Goal: Information Seeking & Learning: Find specific fact

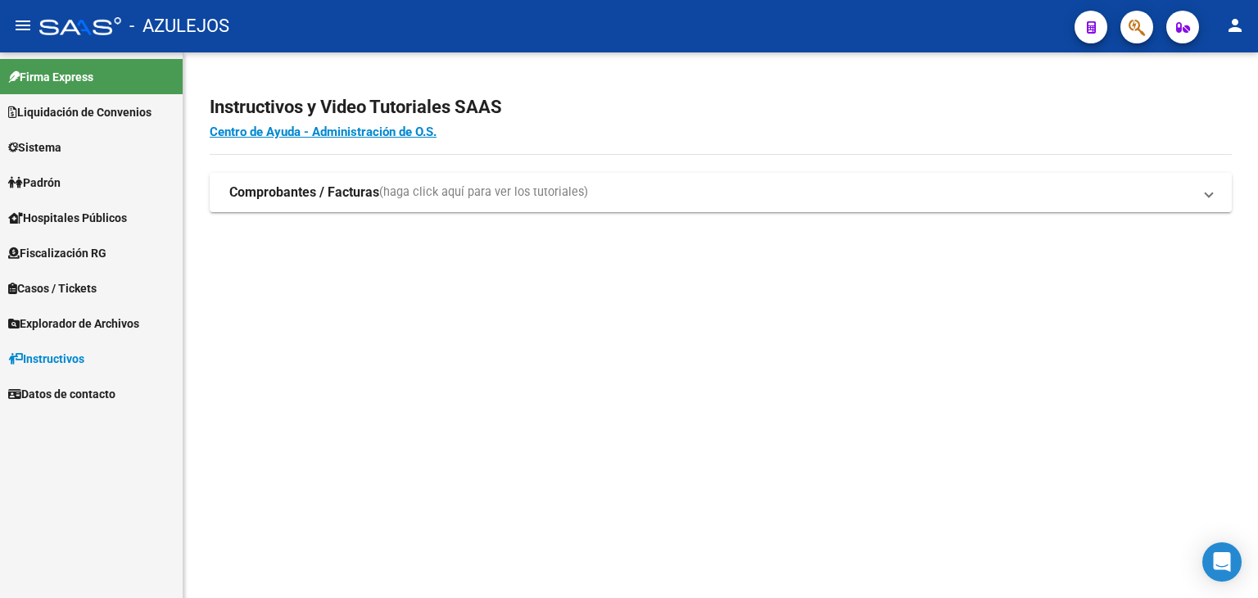
click at [46, 325] on span "Explorador de Archivos" at bounding box center [73, 324] width 131 height 18
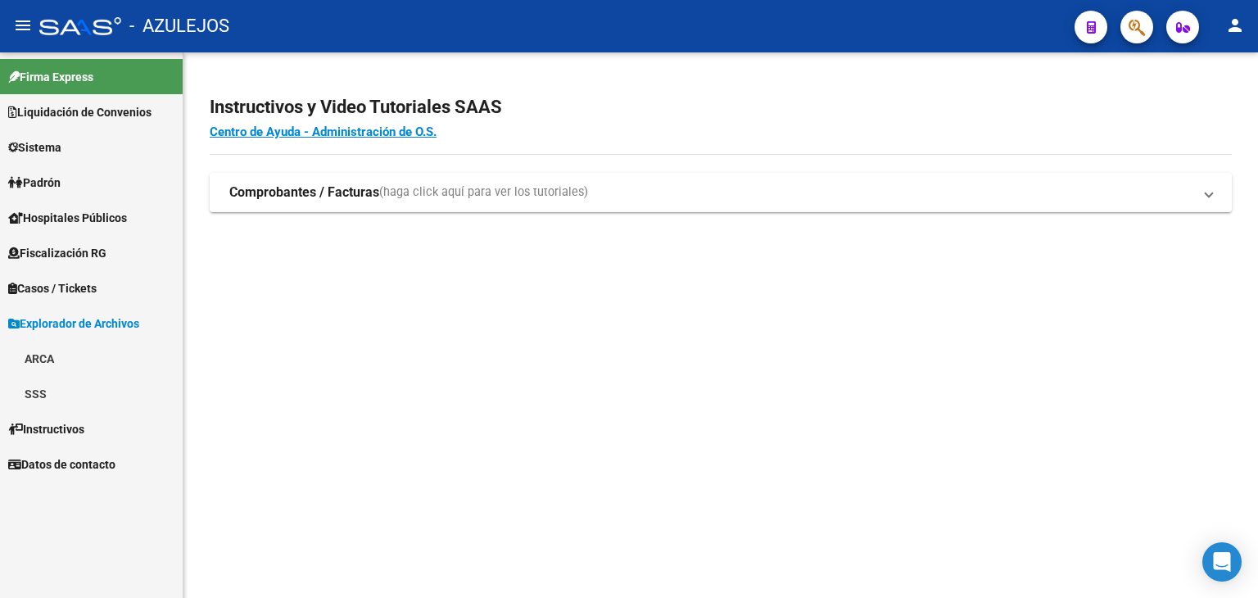
click at [49, 356] on link "ARCA" at bounding box center [91, 358] width 183 height 35
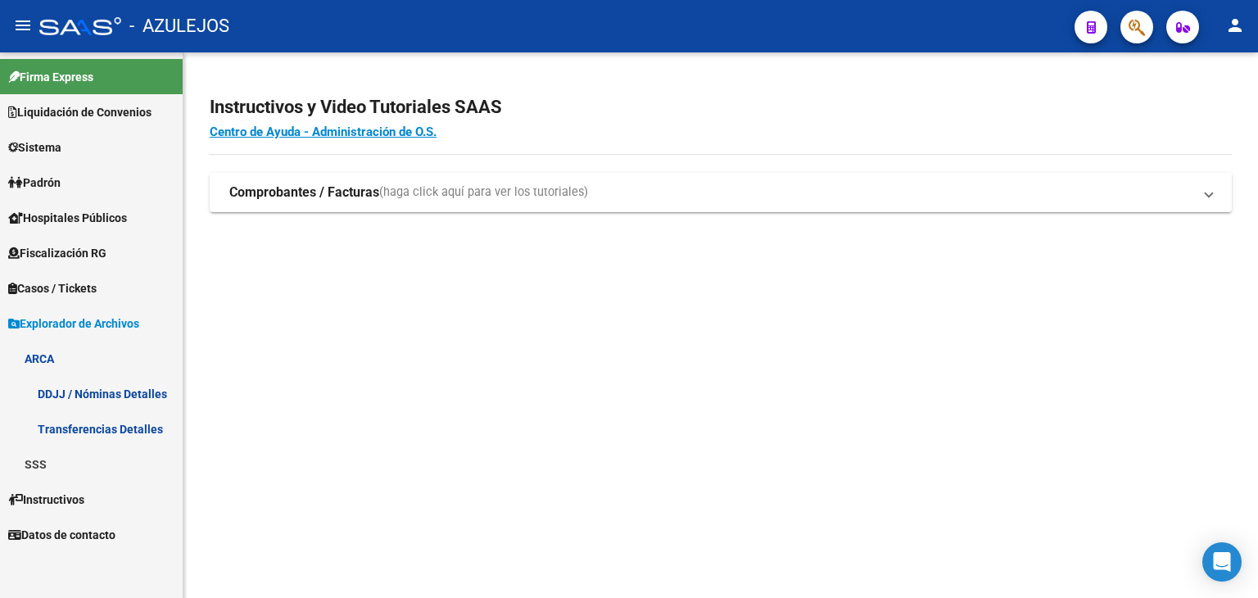
click at [102, 427] on link "Transferencias Detalles" at bounding box center [91, 428] width 183 height 35
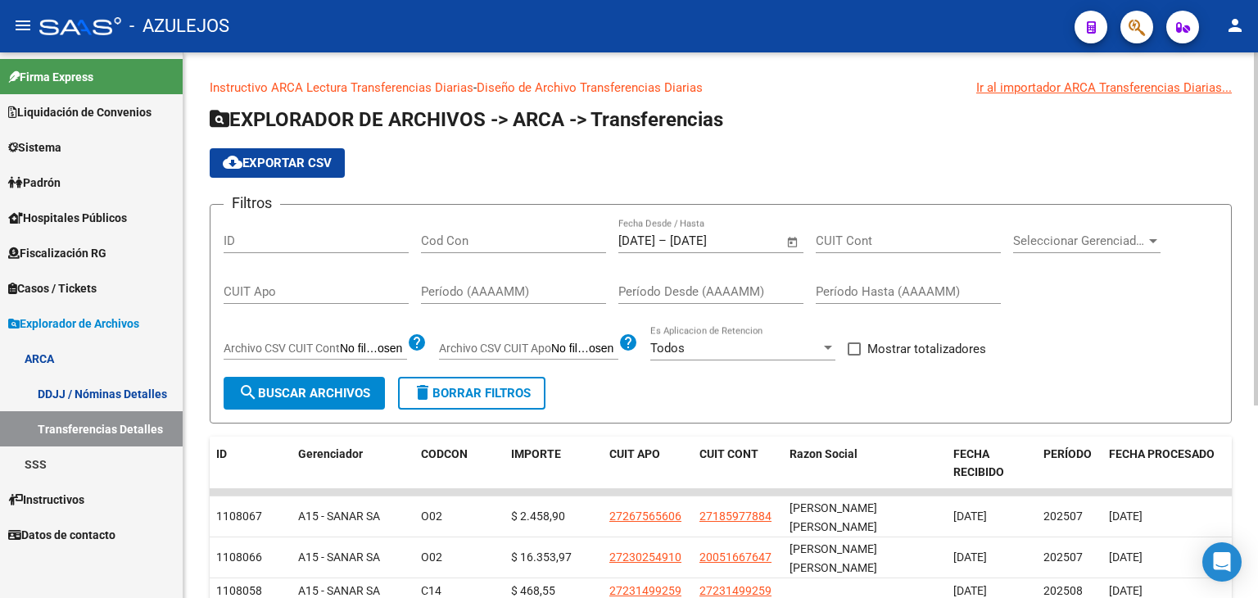
click at [790, 242] on span "Open calendar" at bounding box center [792, 241] width 39 height 39
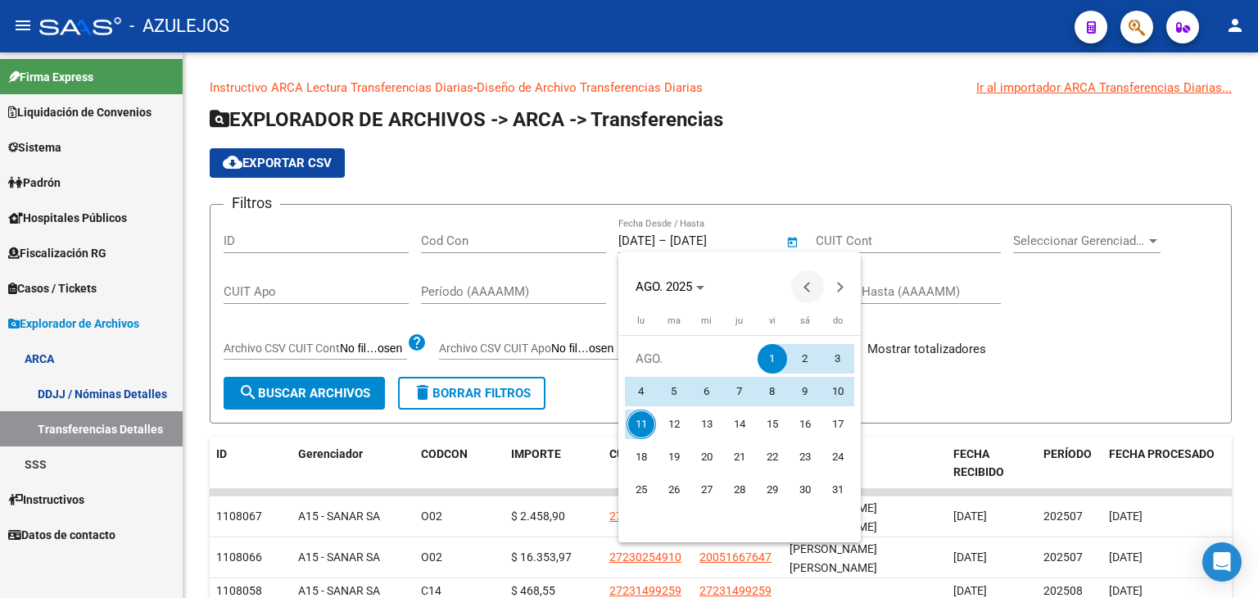
click at [811, 297] on span "Previous month" at bounding box center [807, 286] width 33 height 33
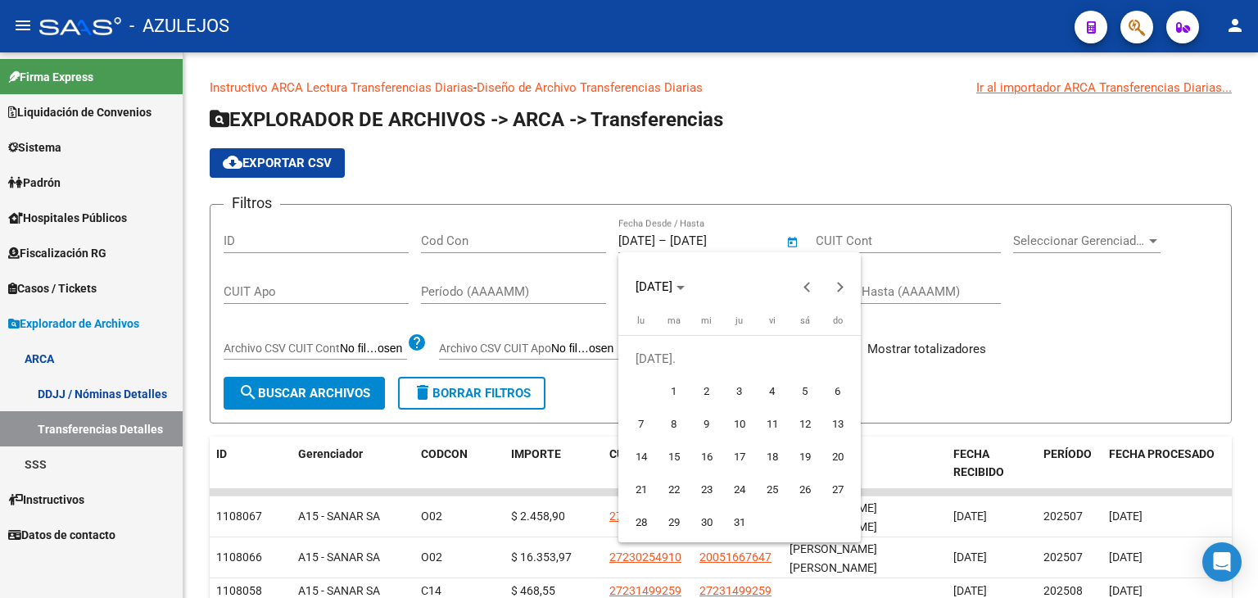
click at [664, 387] on span "1" at bounding box center [673, 391] width 29 height 29
type input "[DATE]"
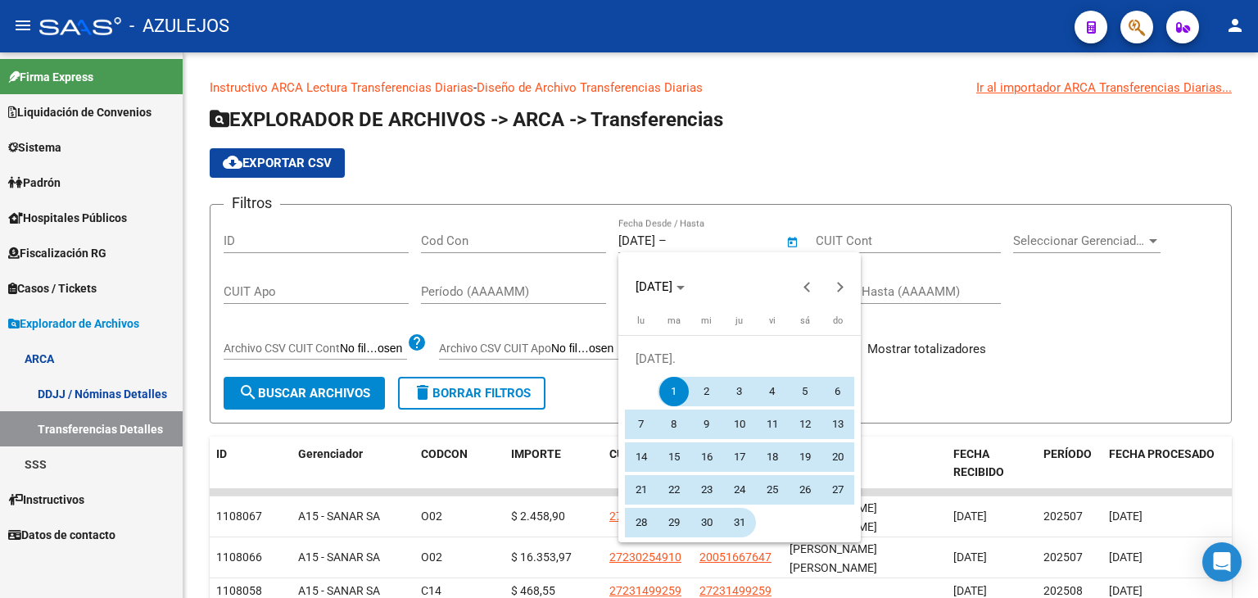
click at [741, 528] on span "31" at bounding box center [739, 522] width 29 height 29
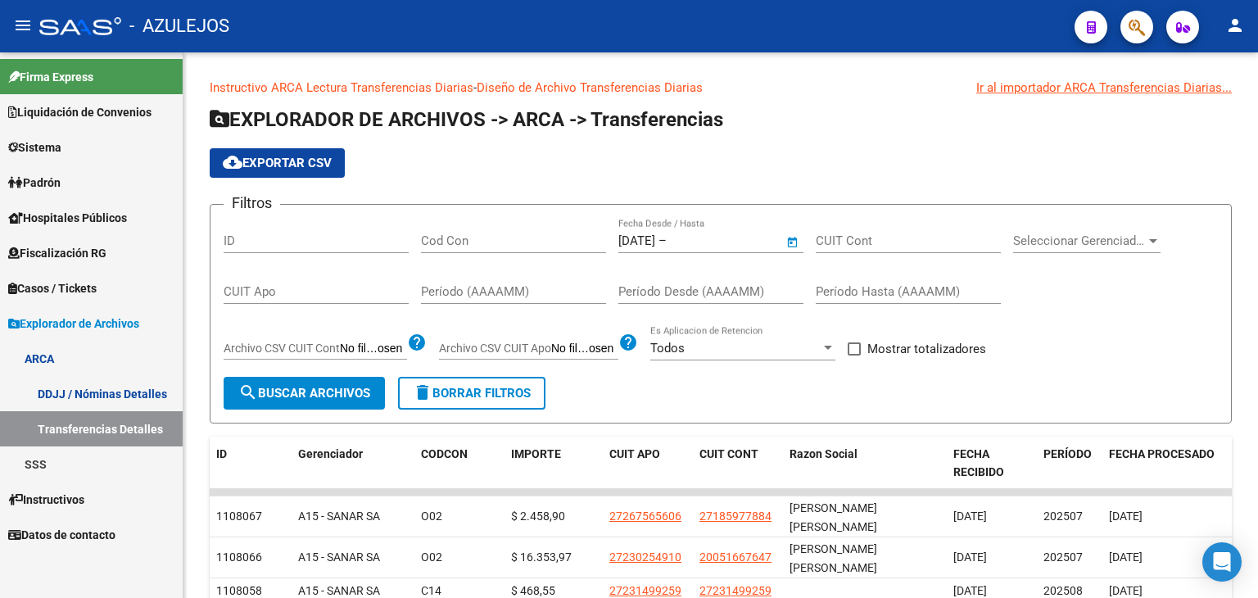
type input "[DATE]"
click at [854, 348] on span at bounding box center [854, 348] width 13 height 13
click at [854, 356] on input "Mostrar totalizadores" at bounding box center [854, 356] width 1 height 1
checkbox input "true"
click at [342, 387] on span "search Buscar Archivos" at bounding box center [304, 393] width 132 height 15
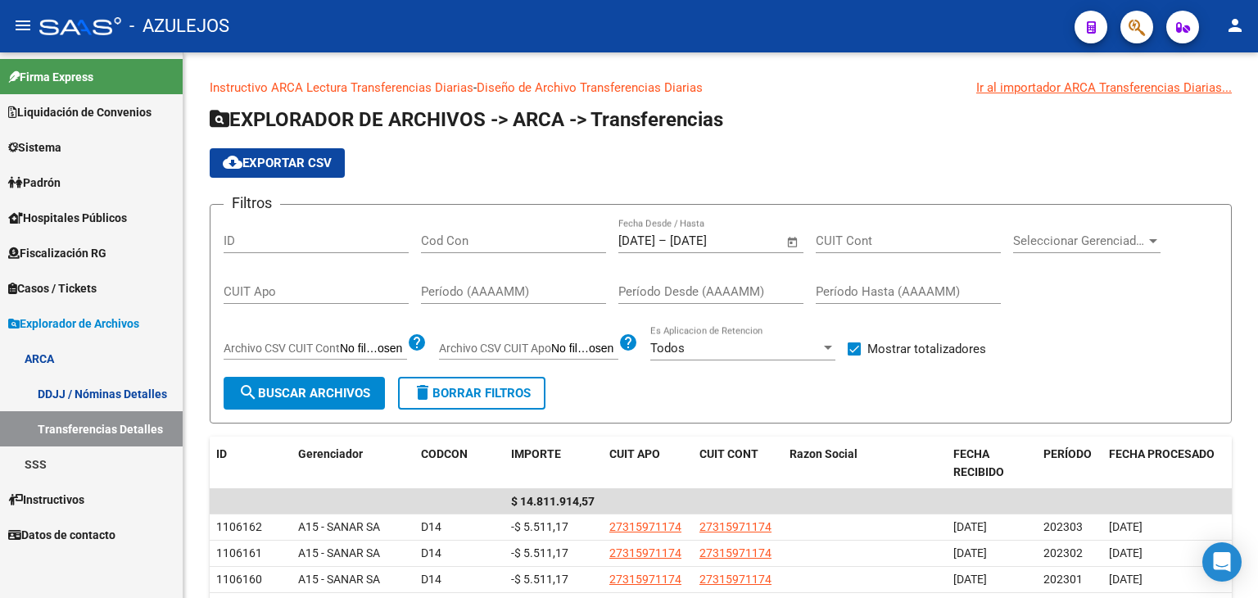
click at [39, 185] on span "Padrón" at bounding box center [34, 183] width 52 height 18
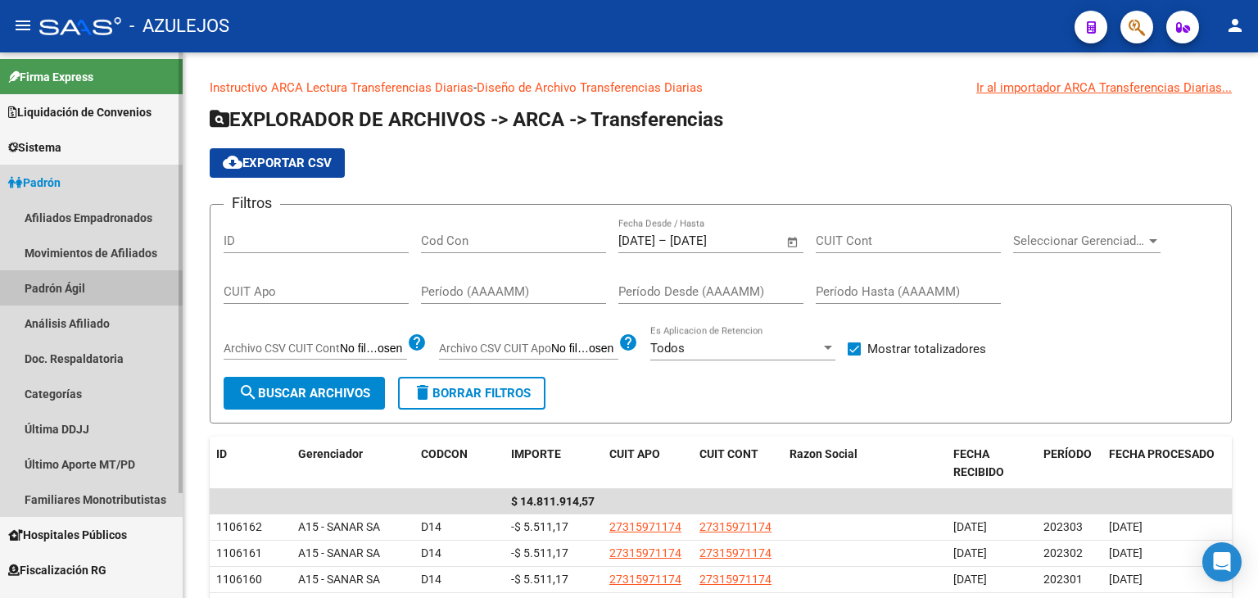
click at [59, 292] on link "Padrón Ágil" at bounding box center [91, 287] width 183 height 35
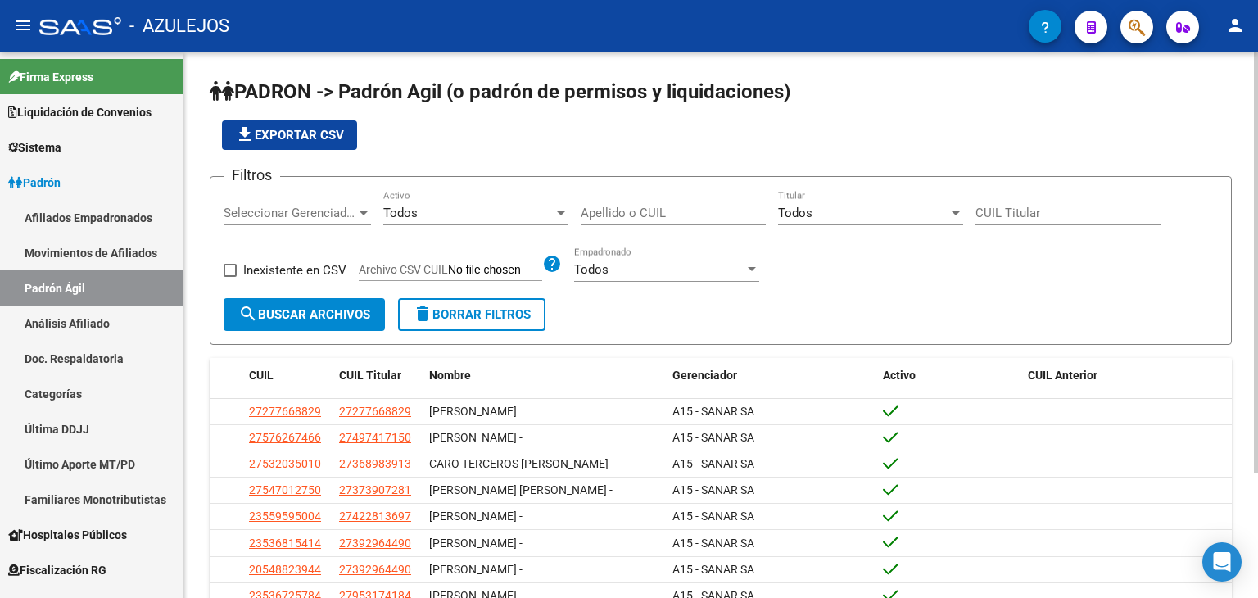
click at [603, 207] on input "Apellido o CUIL" at bounding box center [673, 213] width 185 height 15
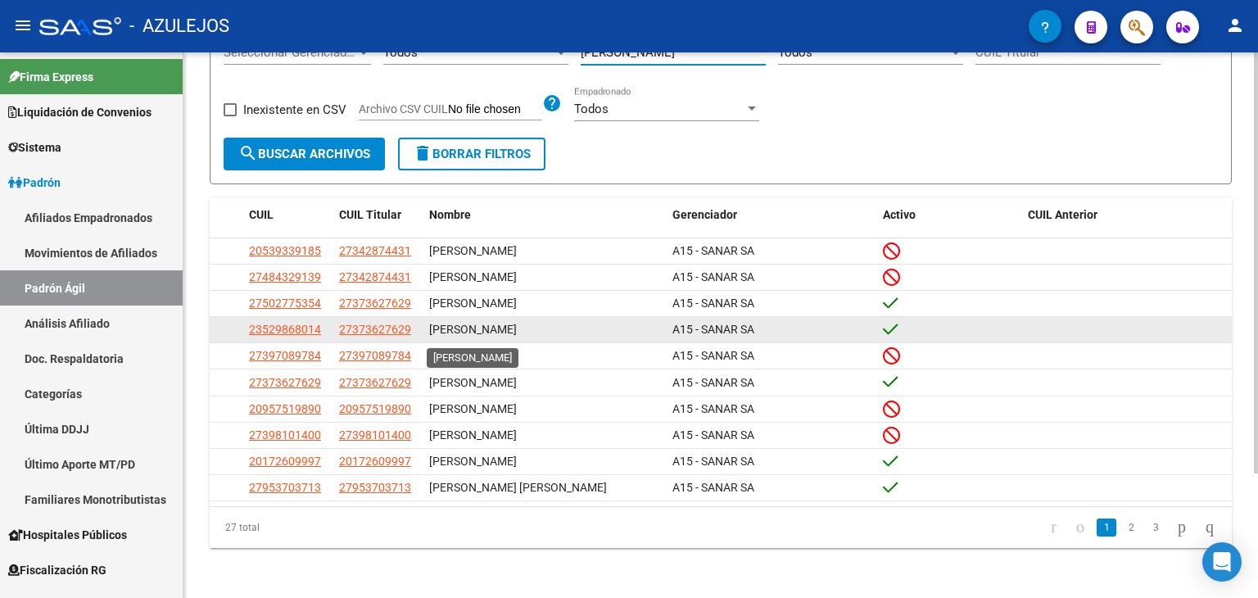
scroll to position [161, 0]
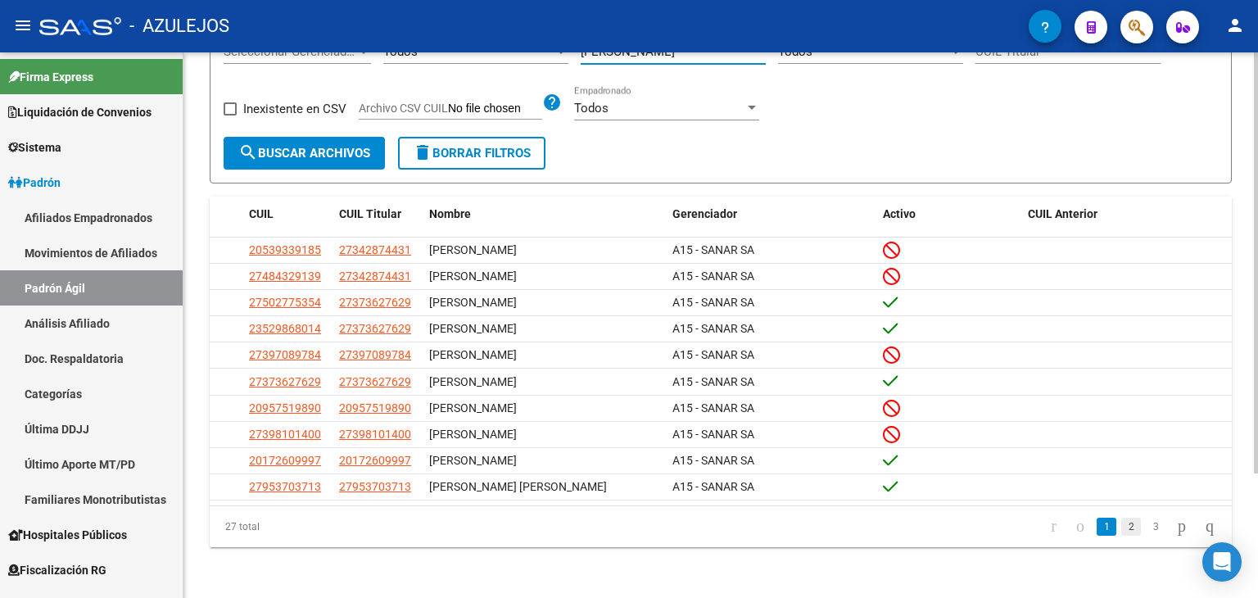
click at [1121, 529] on link "2" at bounding box center [1131, 527] width 20 height 18
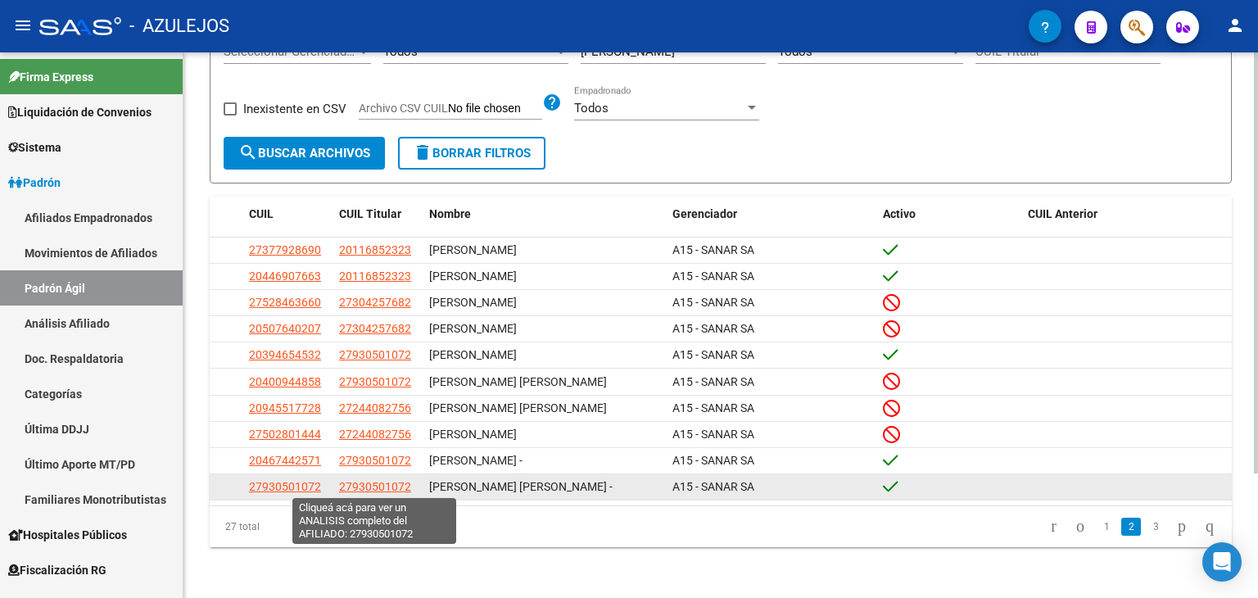
click at [359, 483] on span "27930501072" at bounding box center [375, 486] width 72 height 13
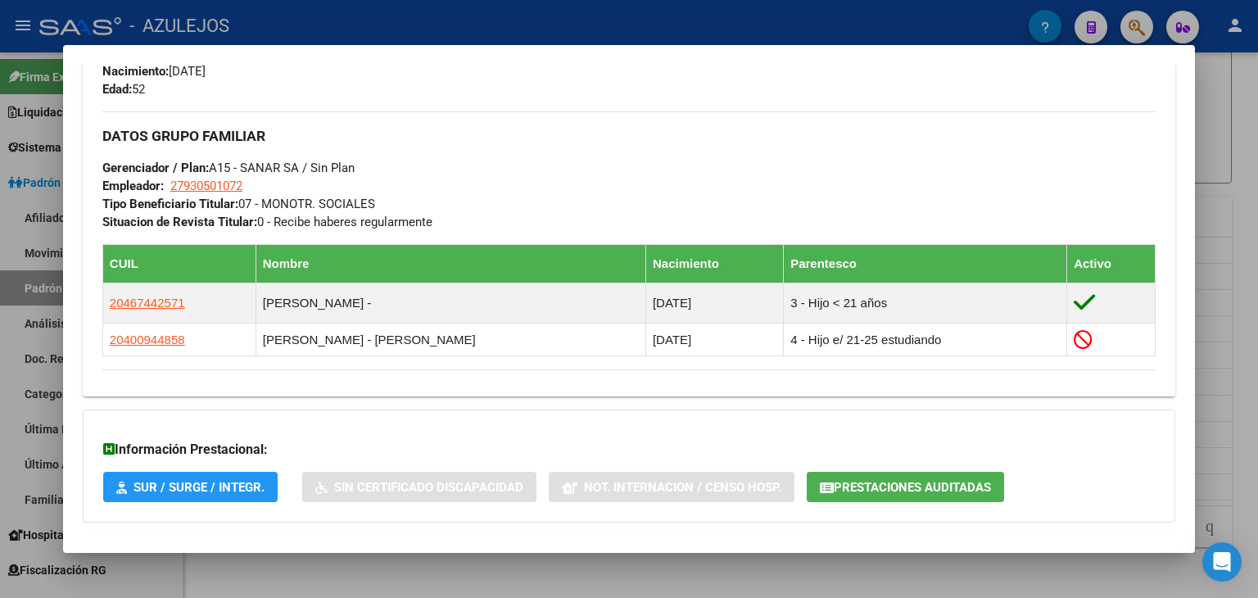
scroll to position [815, 0]
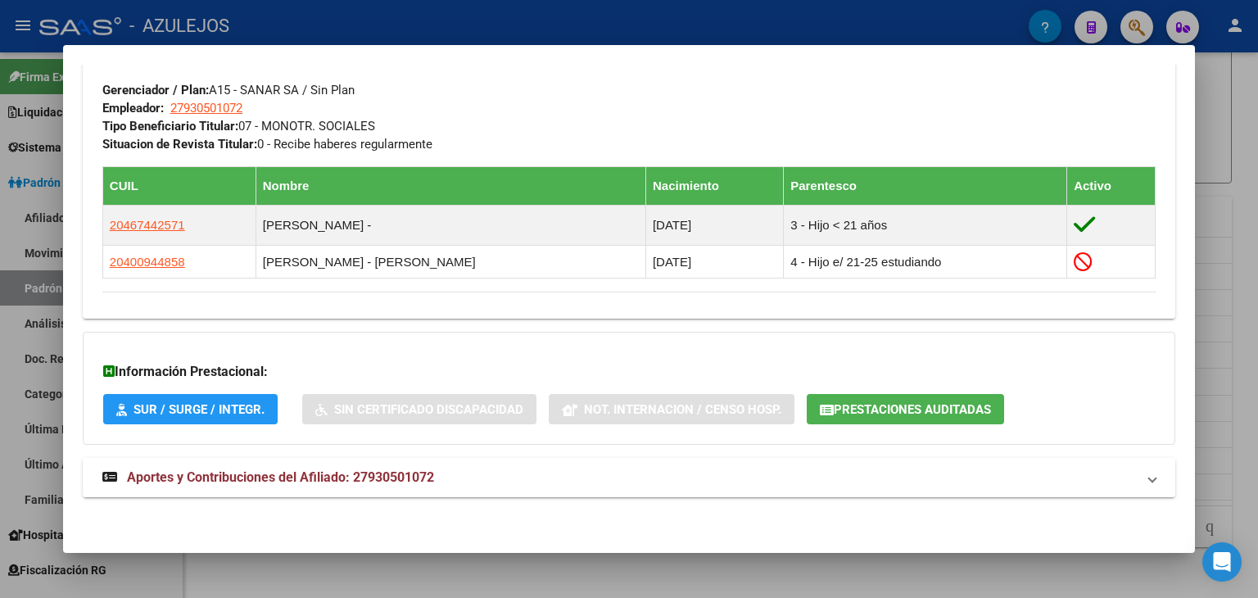
click at [214, 481] on span "Aportes y Contribuciones del Afiliado: 27930501072" at bounding box center [280, 477] width 307 height 16
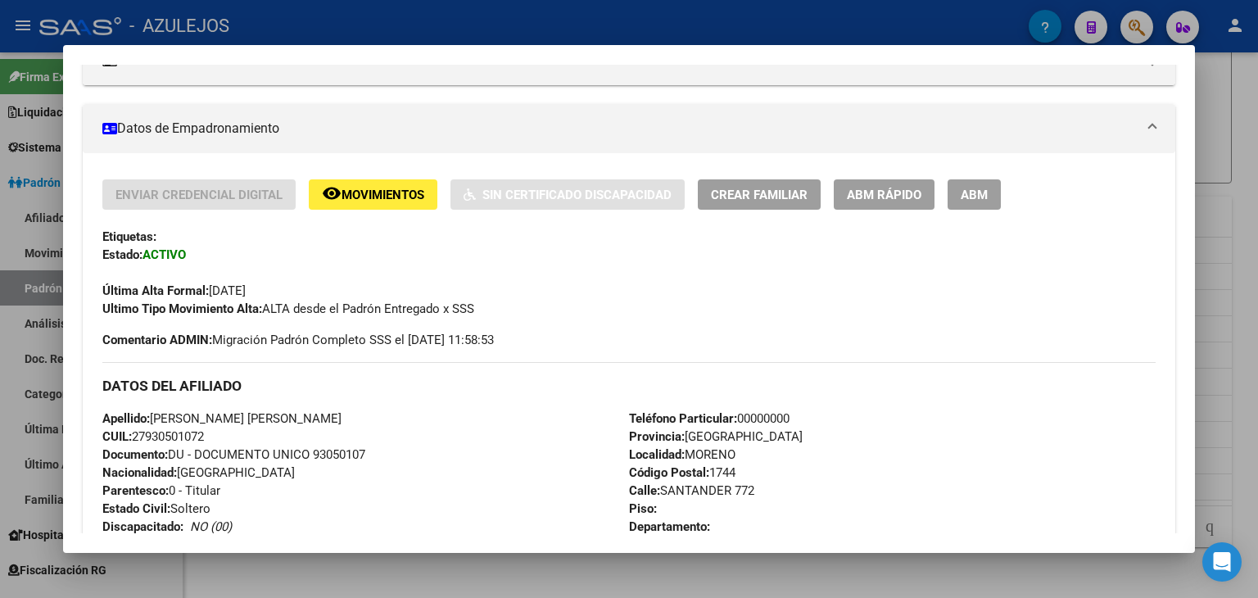
scroll to position [0, 0]
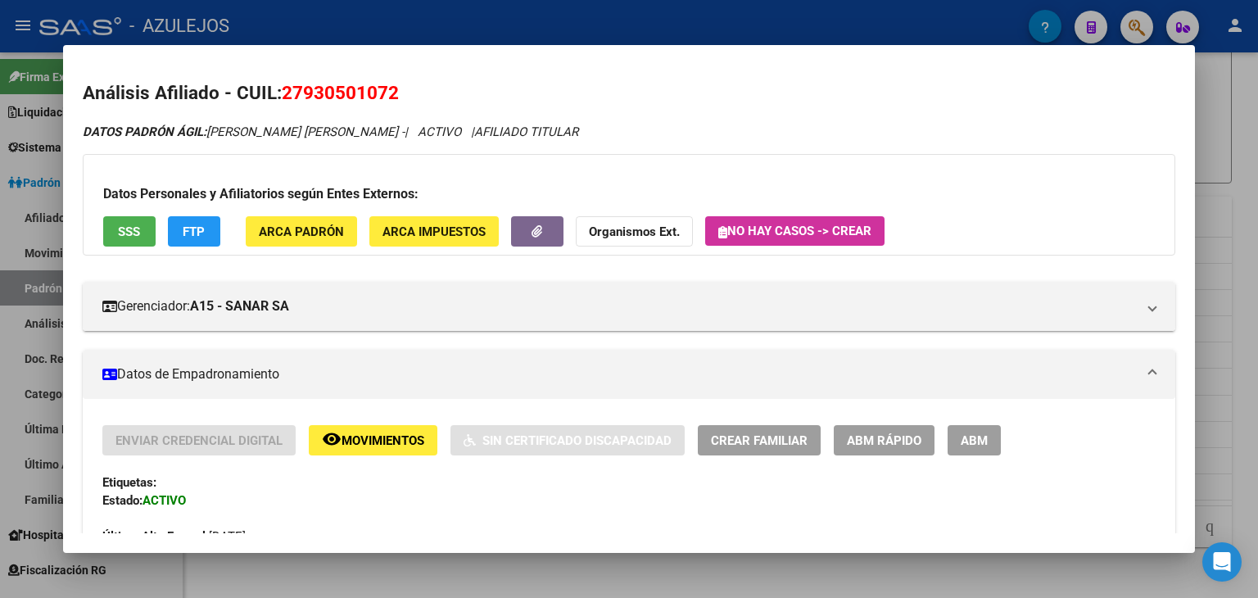
click at [452, 8] on div at bounding box center [629, 299] width 1258 height 598
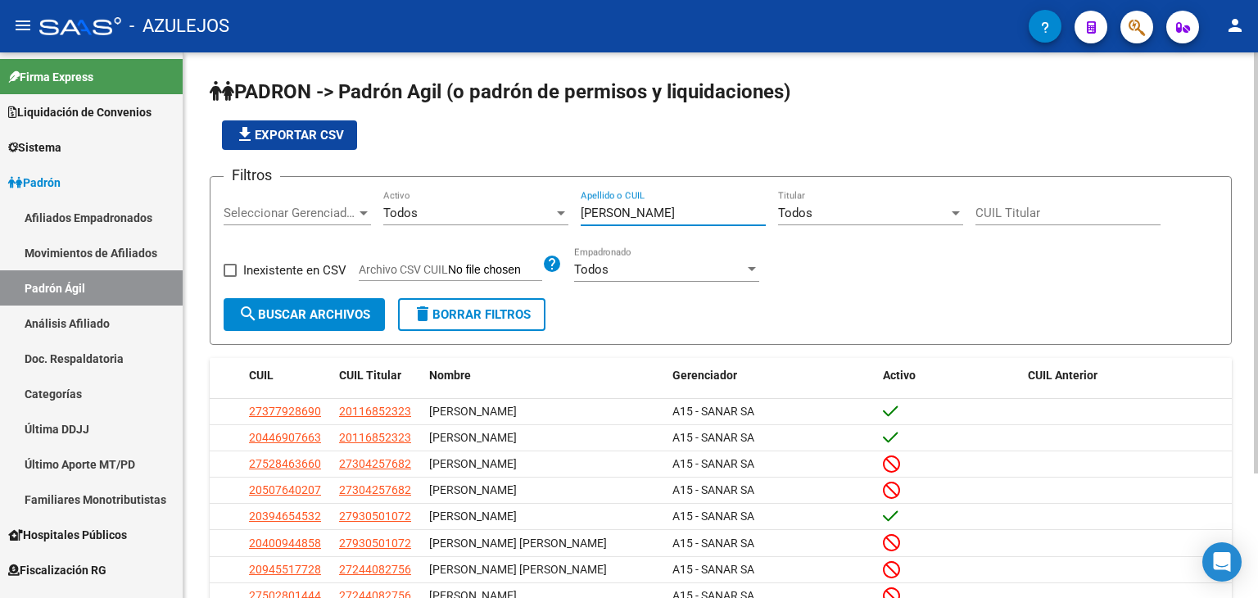
drag, startPoint x: 633, startPoint y: 206, endPoint x: 507, endPoint y: 210, distance: 126.2
click at [507, 210] on div "Filtros Seleccionar Gerenciador Seleccionar Gerenciador Todos Activo [PERSON_NA…" at bounding box center [721, 244] width 994 height 108
type input "P"
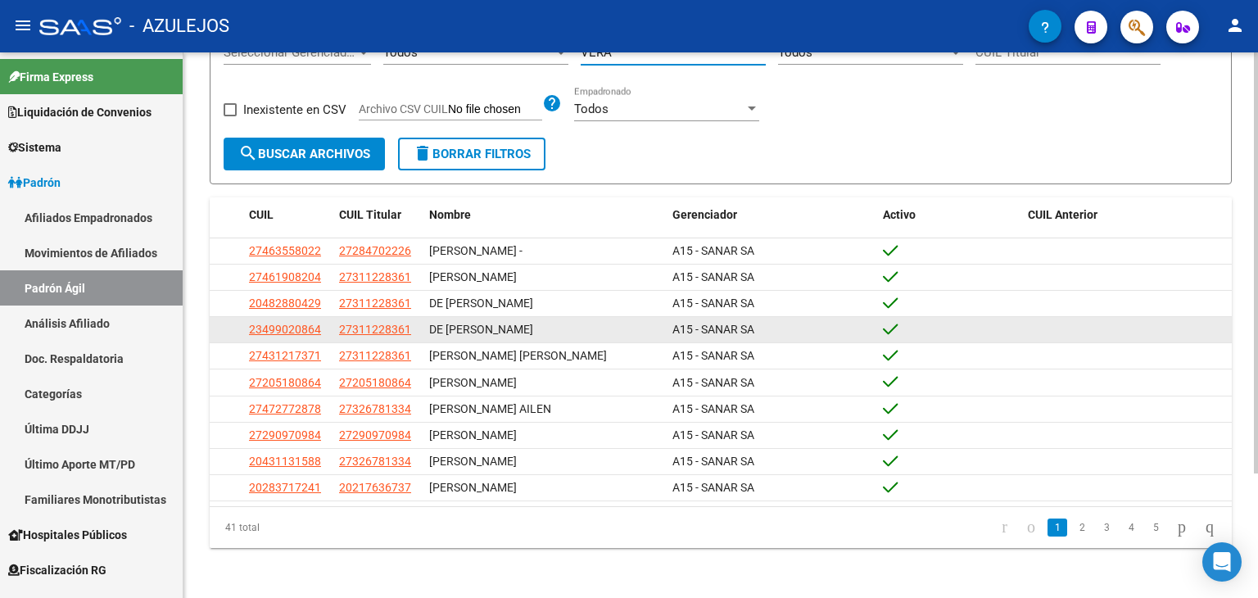
scroll to position [161, 0]
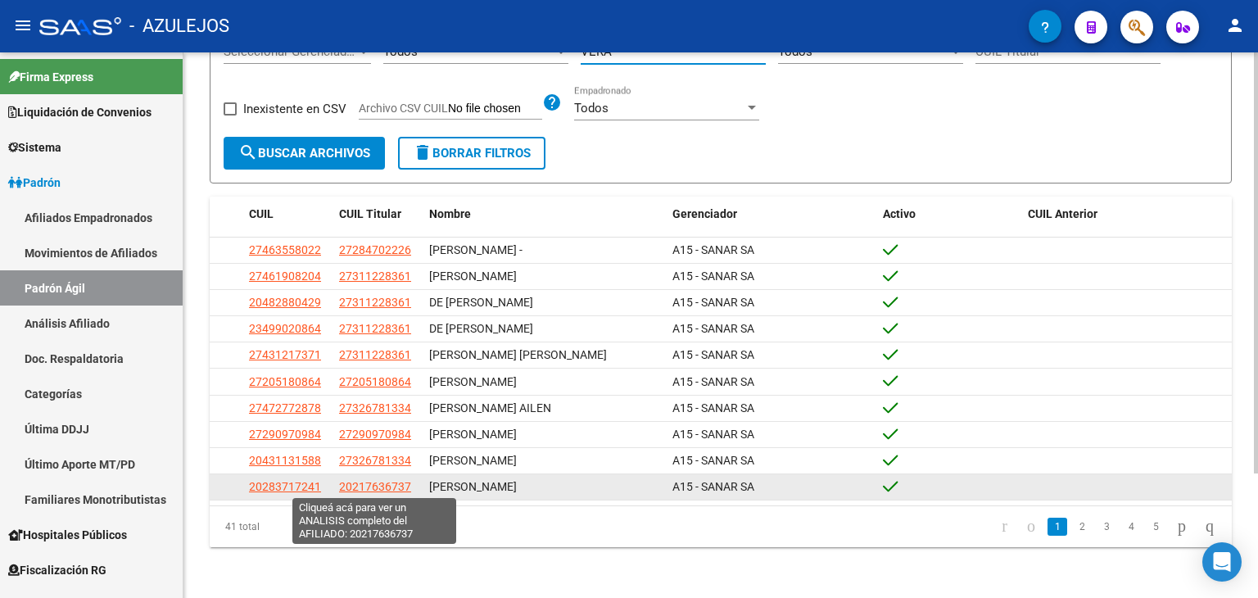
type input "VERA"
click at [369, 482] on span "20217636737" at bounding box center [375, 486] width 72 height 13
type textarea "20217636737"
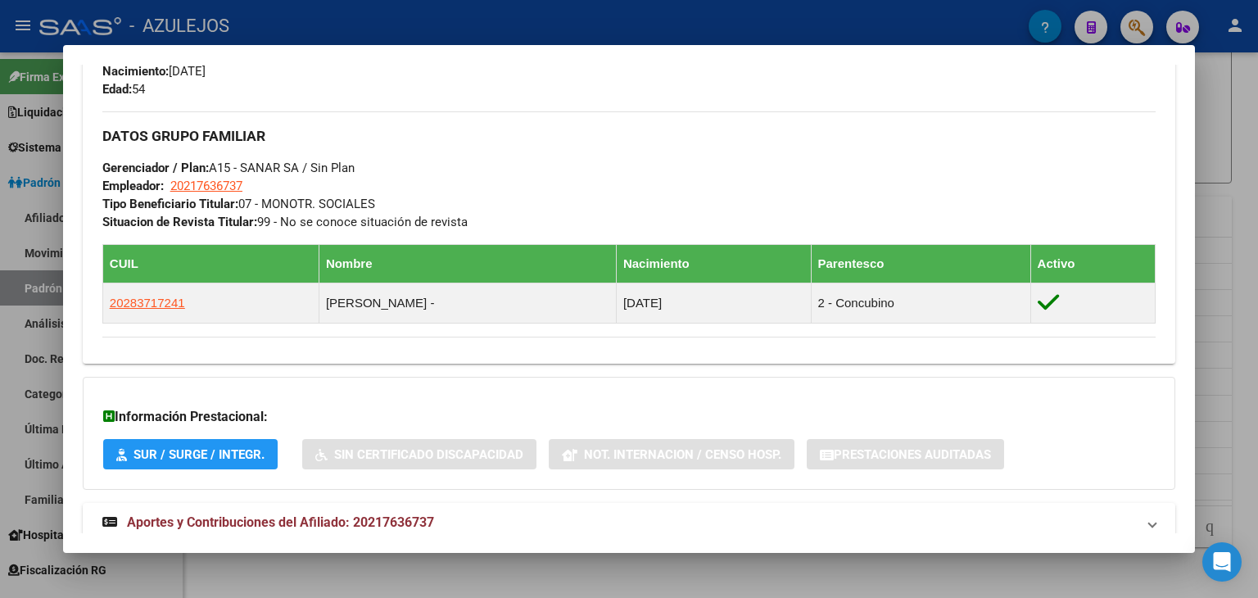
scroll to position [782, 0]
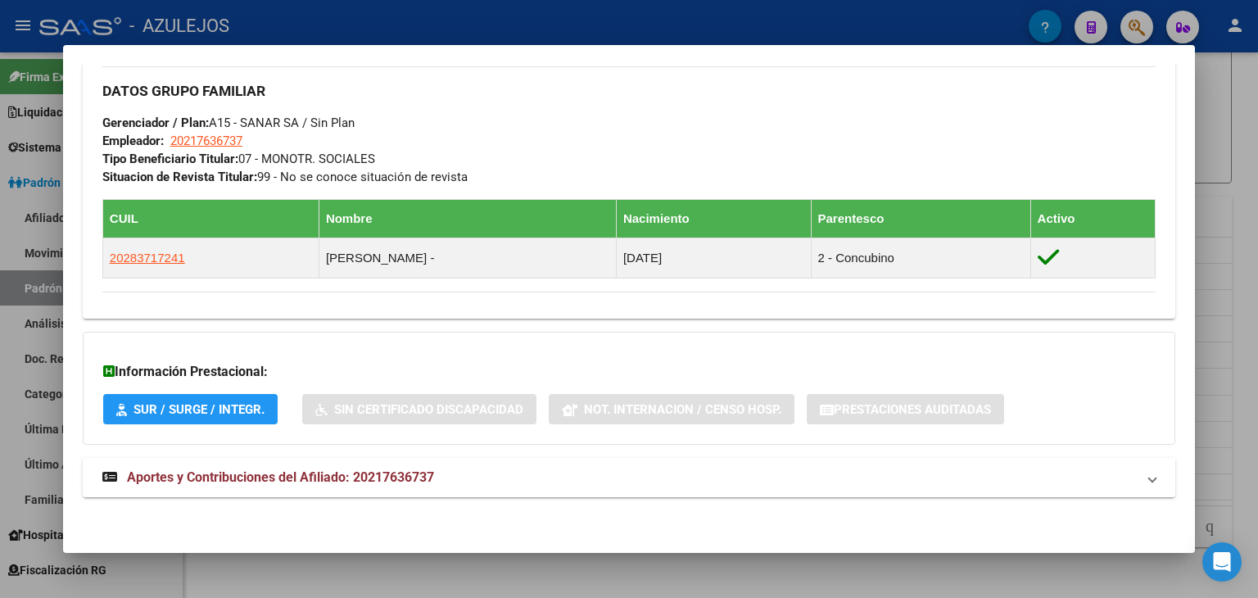
click at [191, 476] on span "Aportes y Contribuciones del Afiliado: 20217636737" at bounding box center [280, 477] width 307 height 16
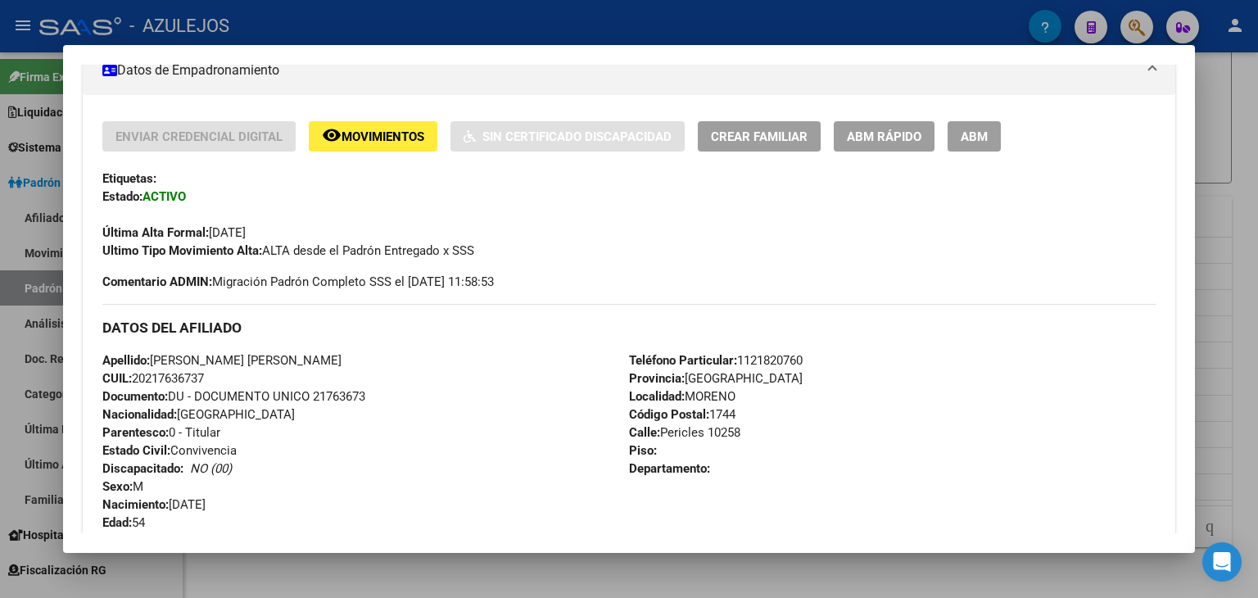
scroll to position [0, 0]
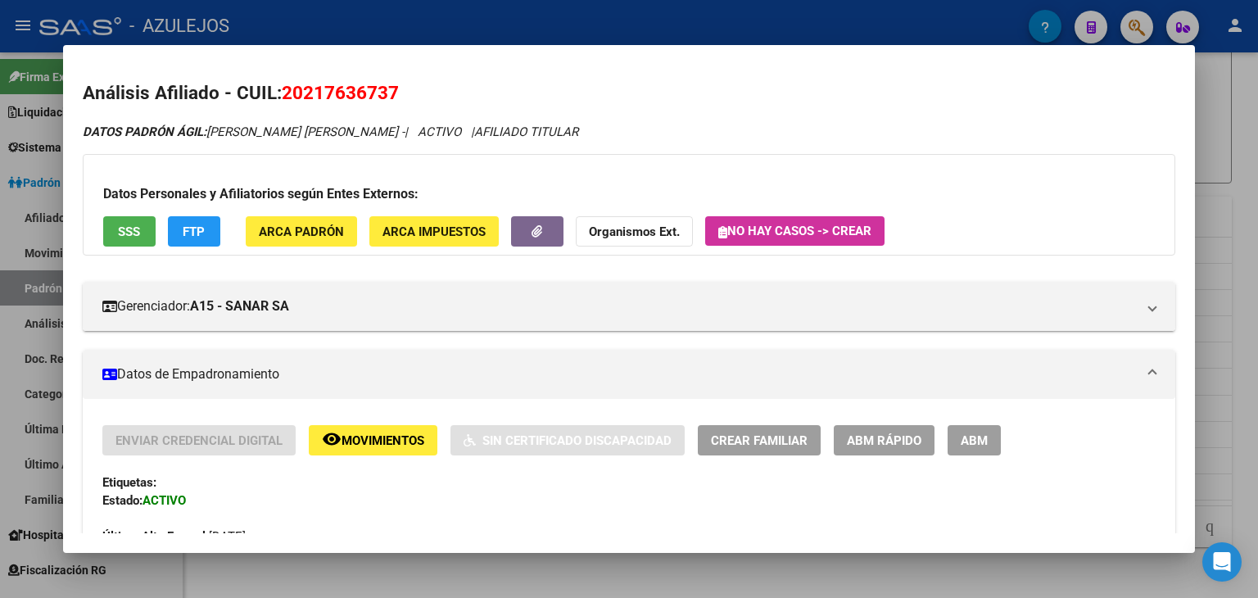
drag, startPoint x: 283, startPoint y: 95, endPoint x: 396, endPoint y: 96, distance: 113.9
click at [396, 96] on span "20217636737" at bounding box center [340, 92] width 117 height 21
copy span "20217636737"
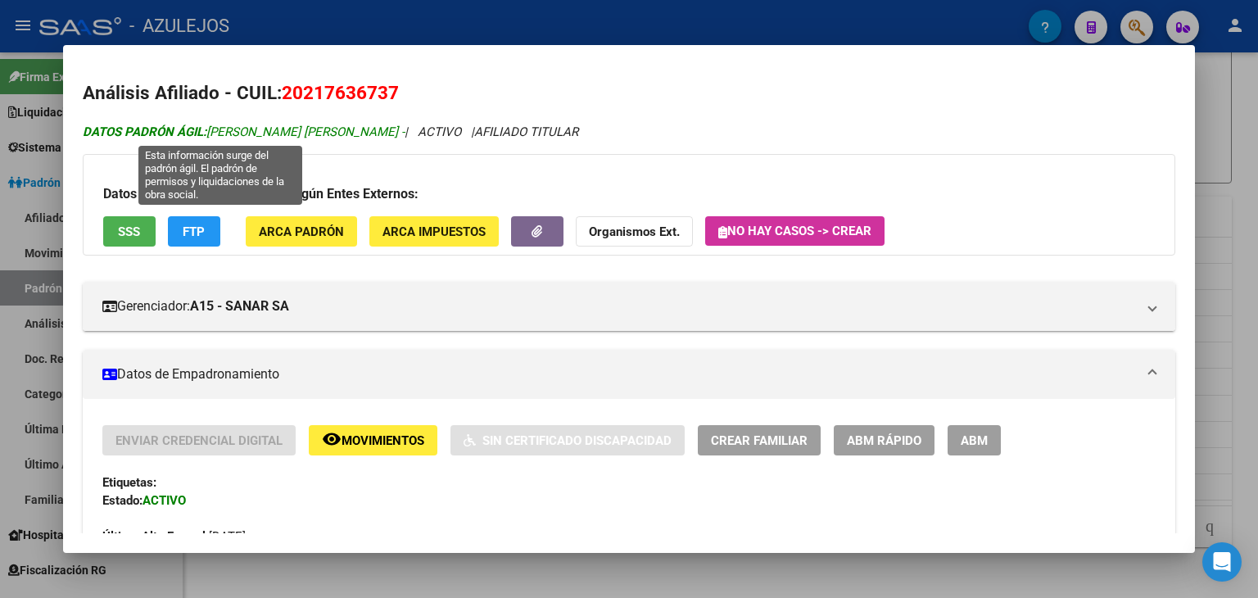
click at [246, 130] on span "DATOS PADRÓN ÁGIL: [PERSON_NAME] [PERSON_NAME] -" at bounding box center [244, 132] width 322 height 15
click at [262, 132] on span "DATOS PADRÓN ÁGIL: [PERSON_NAME] [PERSON_NAME] -" at bounding box center [244, 132] width 322 height 15
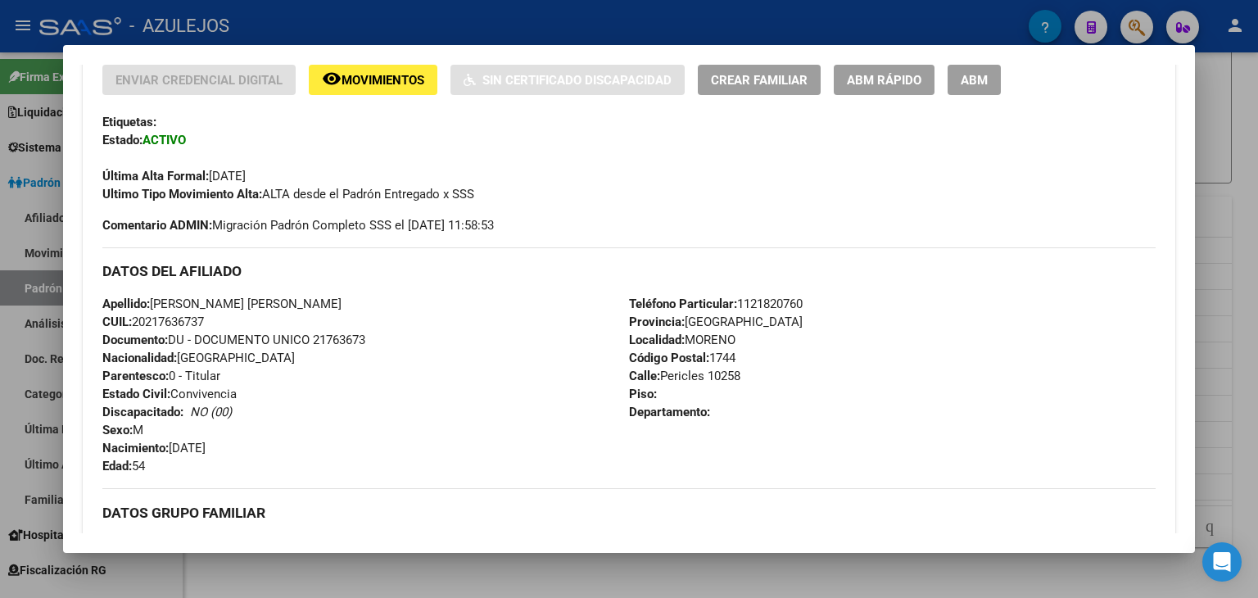
scroll to position [410, 0]
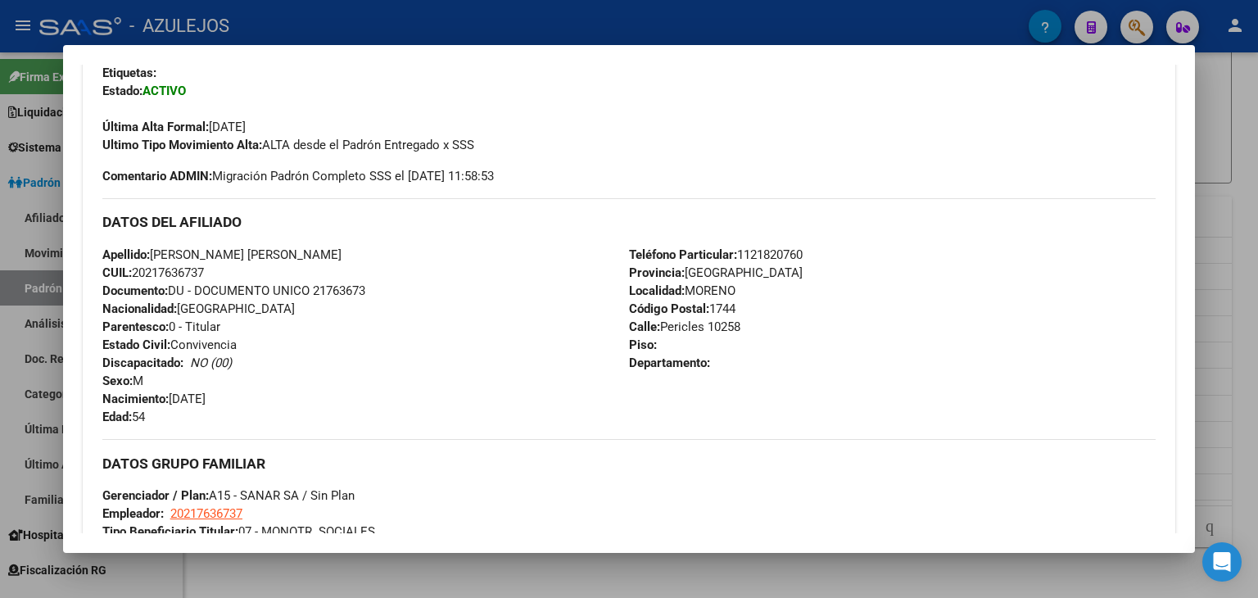
drag, startPoint x: 135, startPoint y: 265, endPoint x: 256, endPoint y: 265, distance: 120.4
click at [256, 265] on div "Apellido: [PERSON_NAME] [PERSON_NAME] CUIL: 20217636737 Documento: DU - DOCUMEN…" at bounding box center [365, 336] width 527 height 180
copy span "20217636737"
drag, startPoint x: 154, startPoint y: 255, endPoint x: 319, endPoint y: 250, distance: 164.7
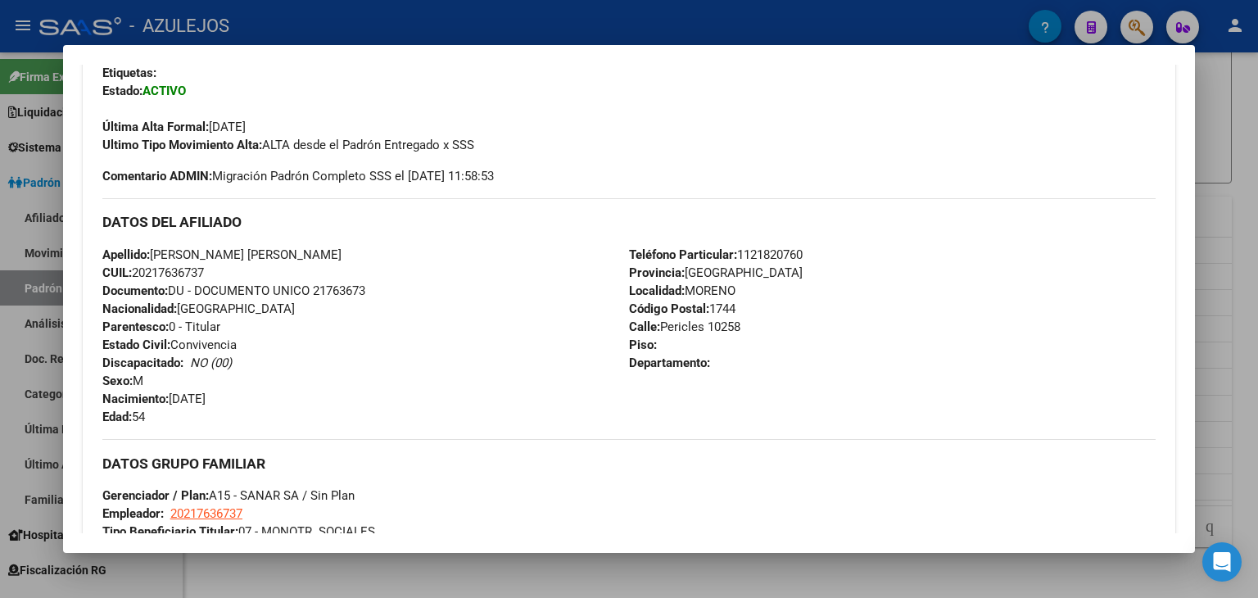
click at [319, 250] on div "Apellido: [PERSON_NAME] [PERSON_NAME] CUIL: 20217636737 Documento: DU - DOCUMEN…" at bounding box center [365, 336] width 527 height 180
copy span "[PERSON_NAME] [PERSON_NAME]"
click at [410, 24] on div at bounding box center [629, 299] width 1258 height 598
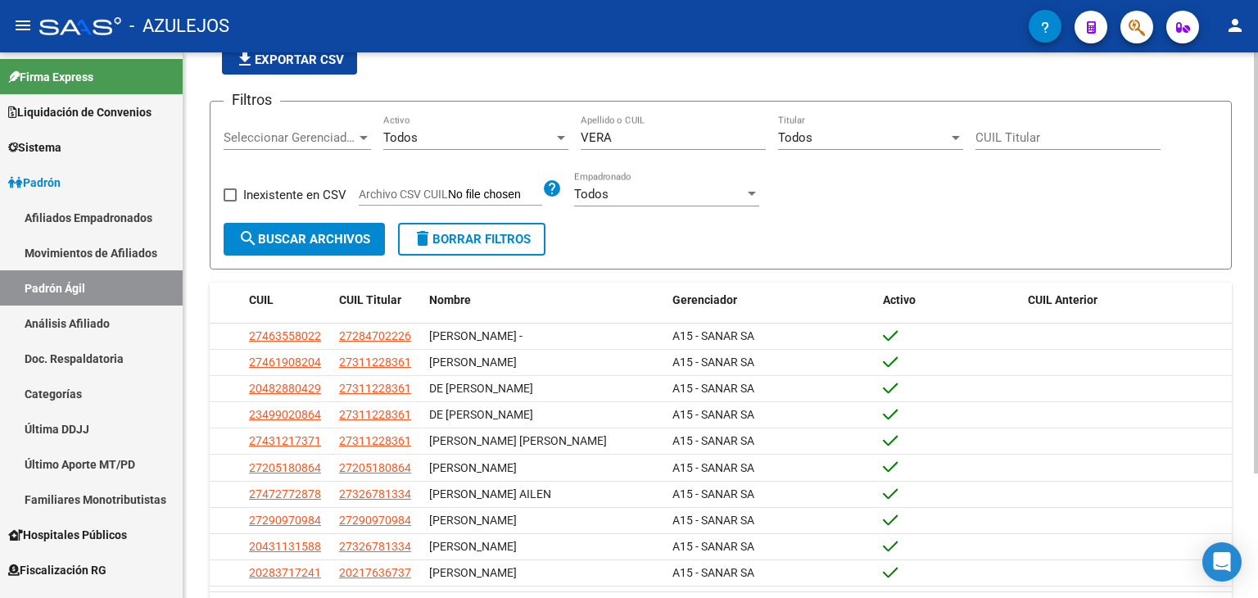
scroll to position [0, 0]
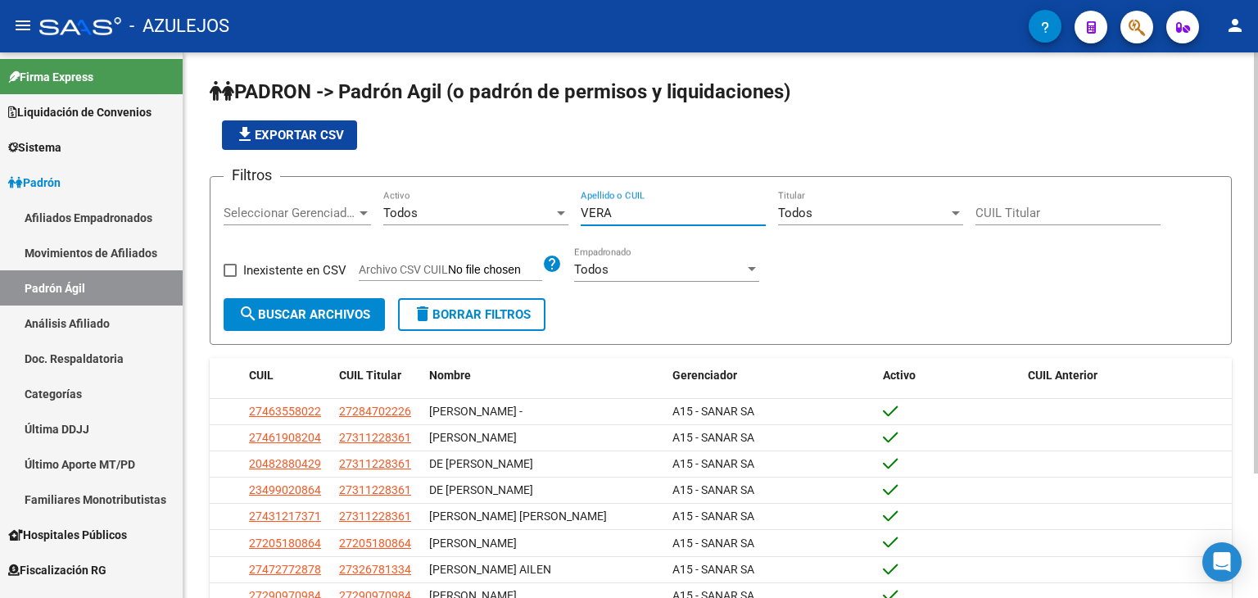
drag, startPoint x: 623, startPoint y: 208, endPoint x: 523, endPoint y: 189, distance: 100.9
click at [523, 190] on div "Filtros Seleccionar Gerenciador Seleccionar Gerenciador Todos Activo VERA Apell…" at bounding box center [721, 244] width 994 height 108
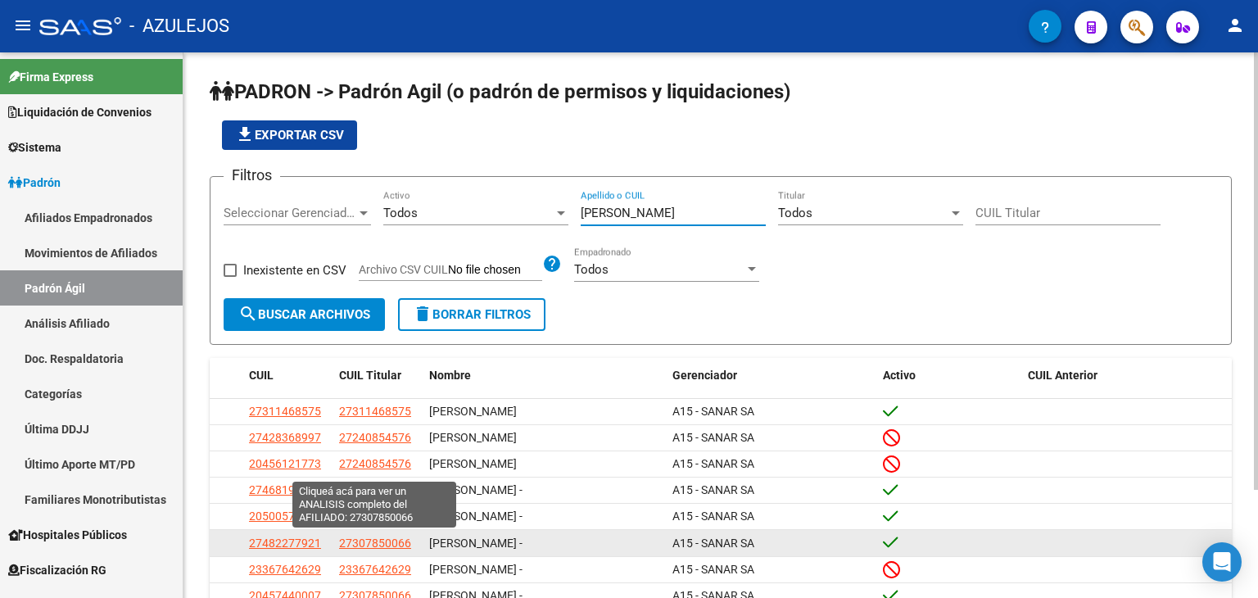
type input "[PERSON_NAME]"
click at [365, 541] on span "27307850066" at bounding box center [375, 543] width 72 height 13
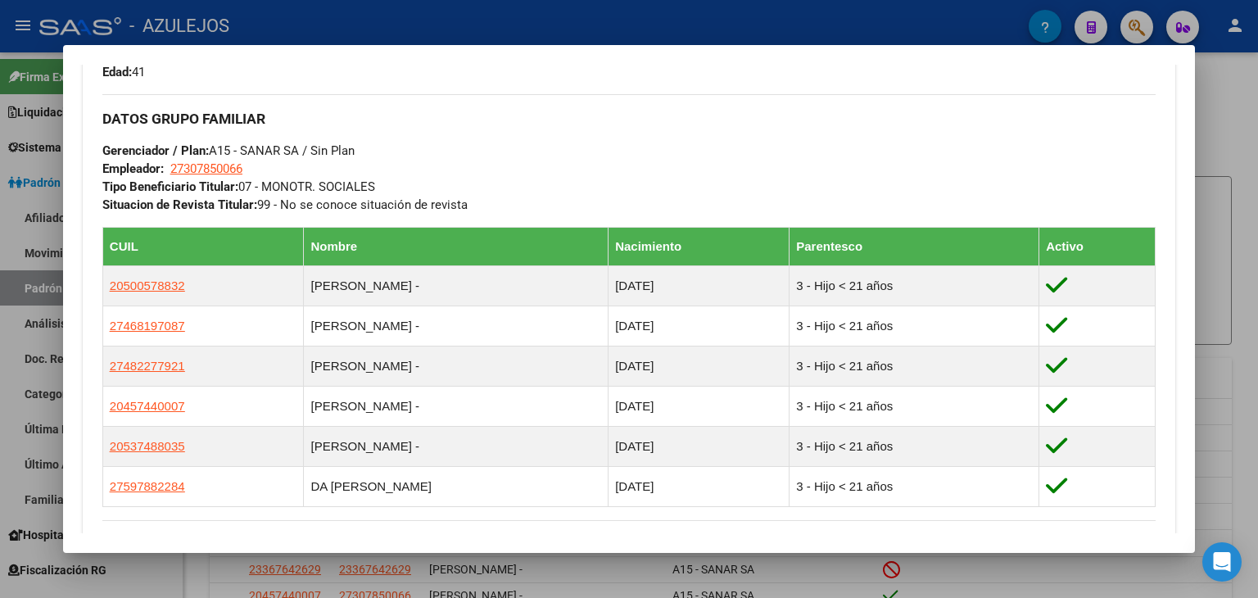
scroll to position [737, 0]
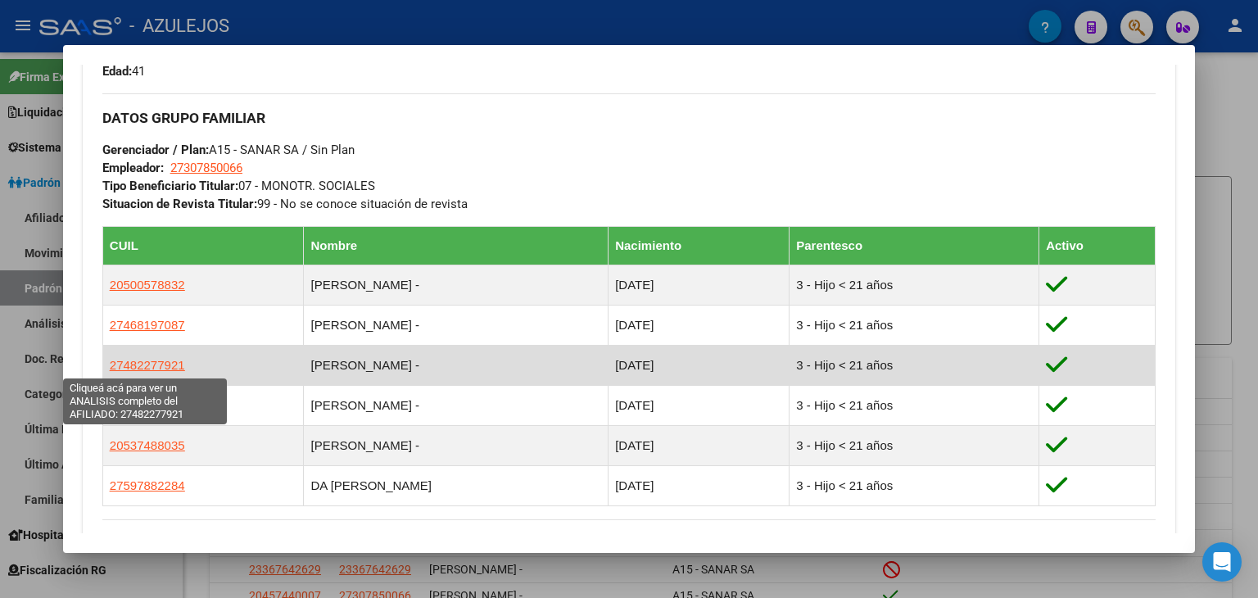
click at [142, 365] on span "27482277921" at bounding box center [147, 365] width 75 height 14
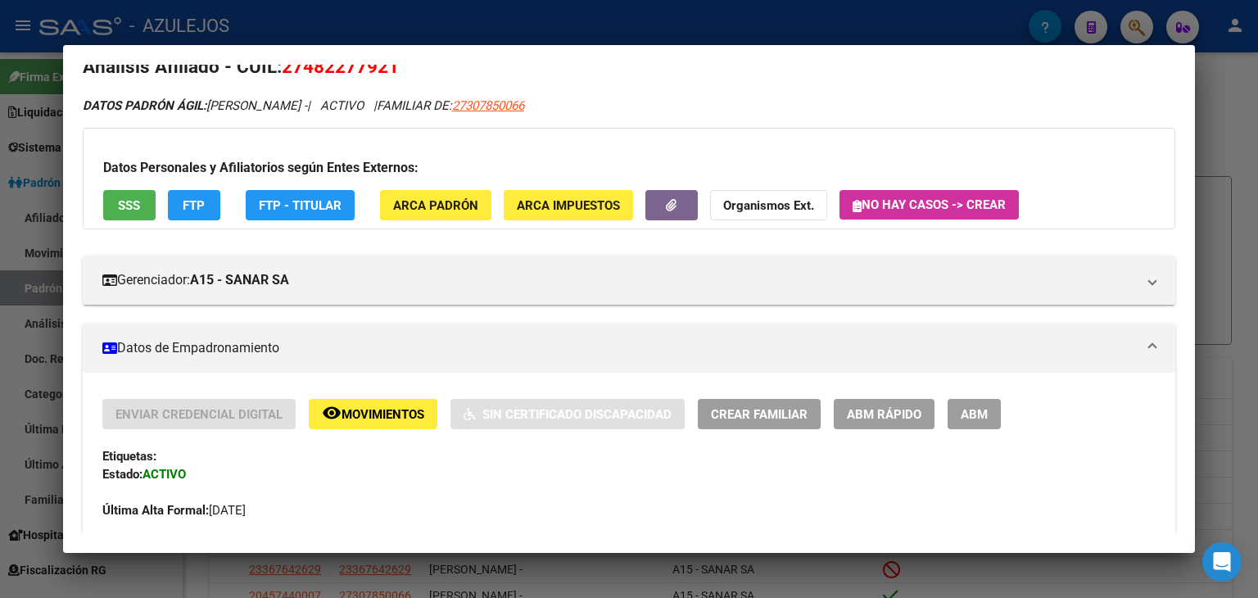
scroll to position [0, 0]
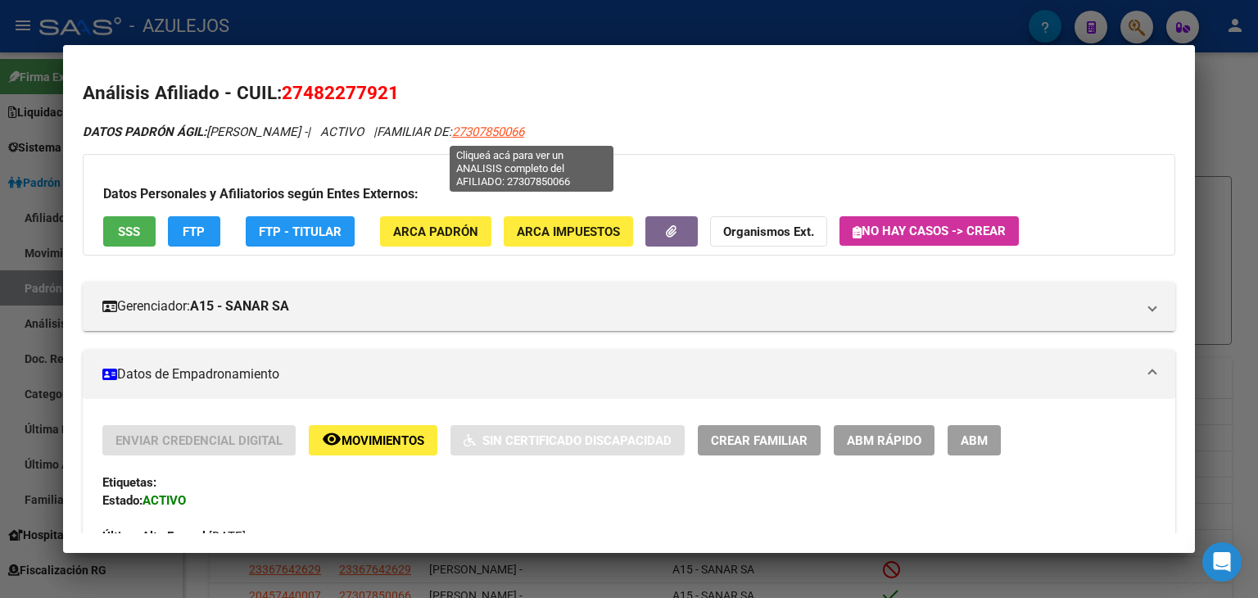
click at [524, 126] on span "27307850066" at bounding box center [488, 132] width 72 height 15
type textarea "27307850066"
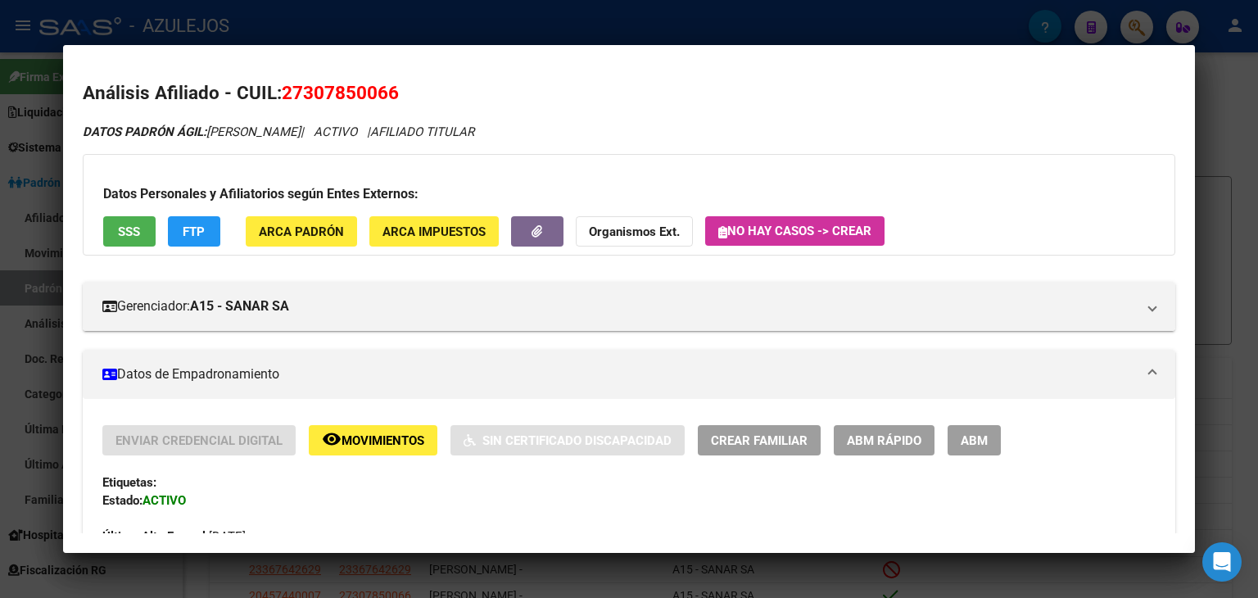
drag, startPoint x: 282, startPoint y: 88, endPoint x: 396, endPoint y: 88, distance: 113.9
click at [396, 88] on span "27307850066" at bounding box center [340, 92] width 117 height 21
copy span "27307850066"
click at [428, 16] on div at bounding box center [629, 299] width 1258 height 598
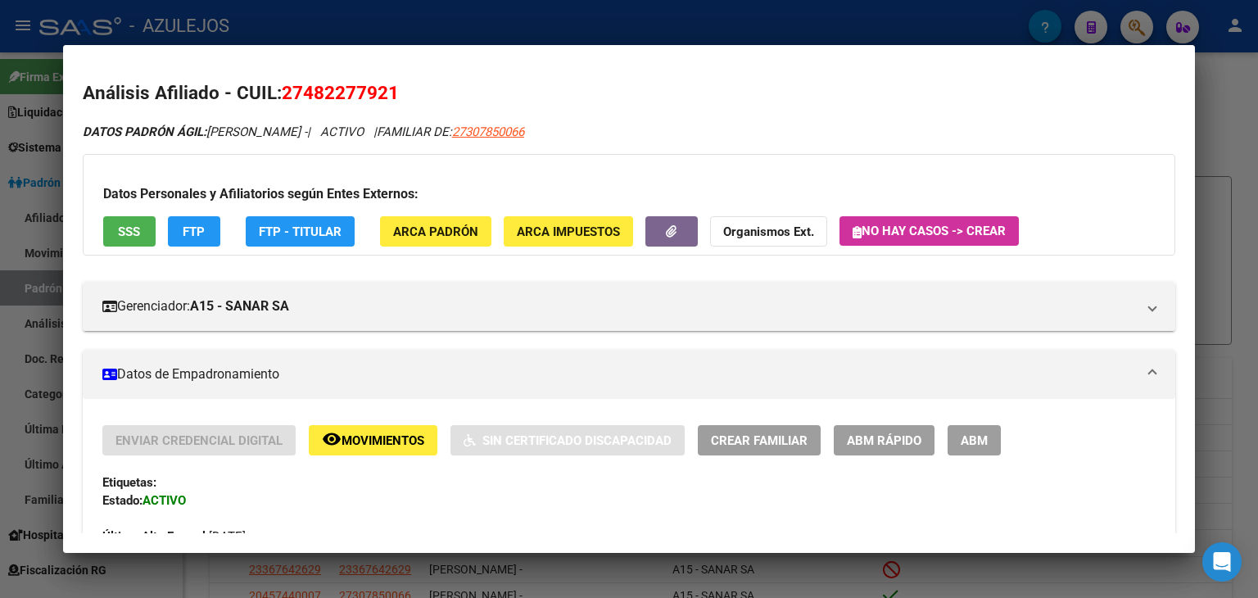
click at [446, 27] on div at bounding box center [629, 299] width 1258 height 598
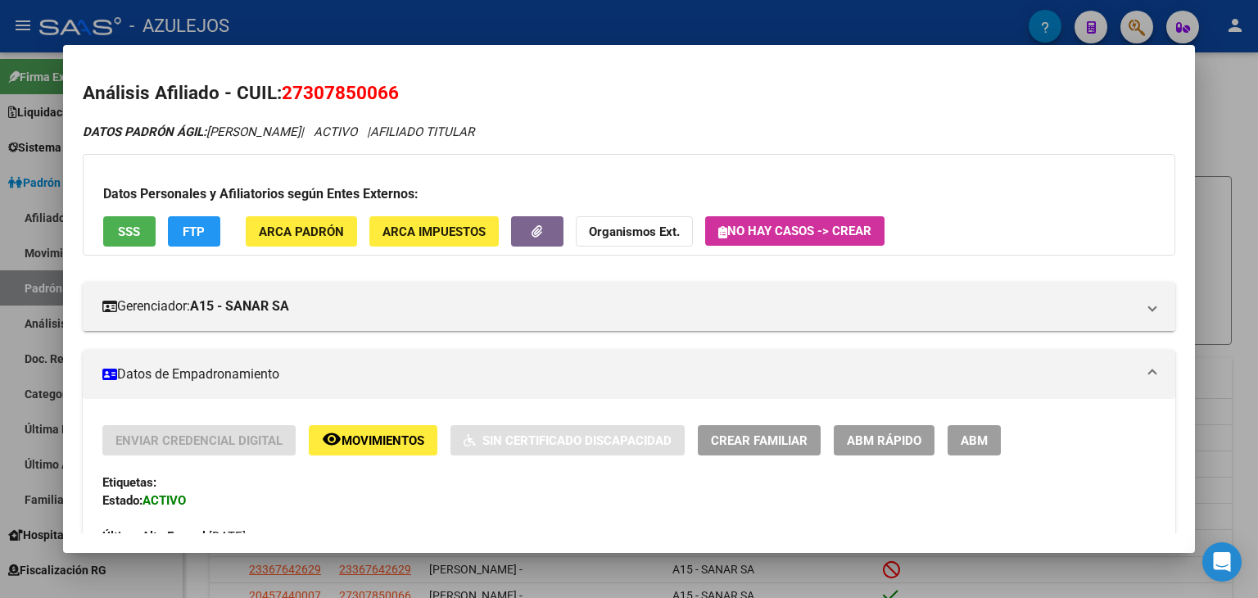
click at [469, 21] on div at bounding box center [629, 299] width 1258 height 598
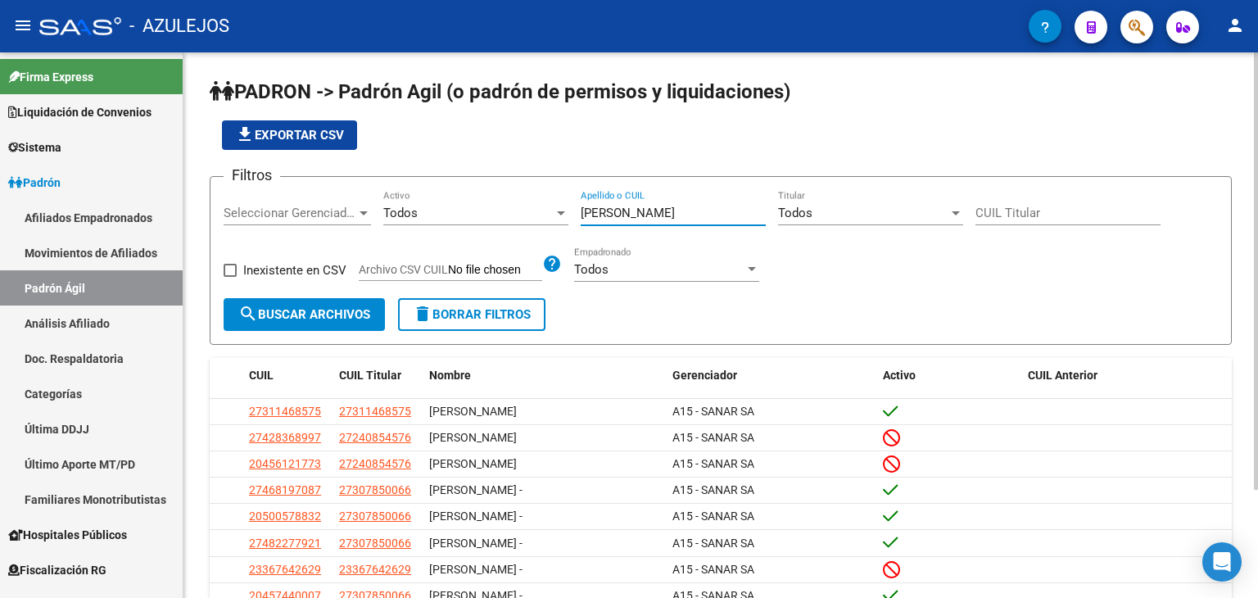
drag, startPoint x: 637, startPoint y: 215, endPoint x: 580, endPoint y: 214, distance: 56.5
click at [581, 214] on input "[PERSON_NAME]" at bounding box center [673, 213] width 185 height 15
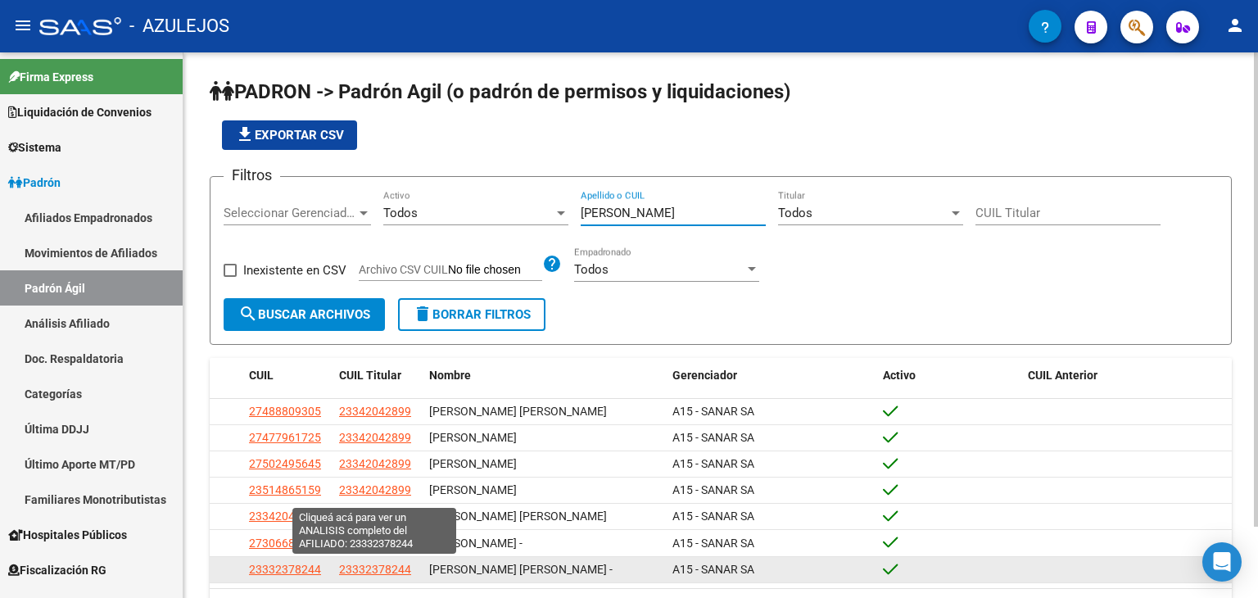
type input "[PERSON_NAME]"
click at [365, 568] on span "23332378244" at bounding box center [375, 569] width 72 height 13
type textarea "23332378244"
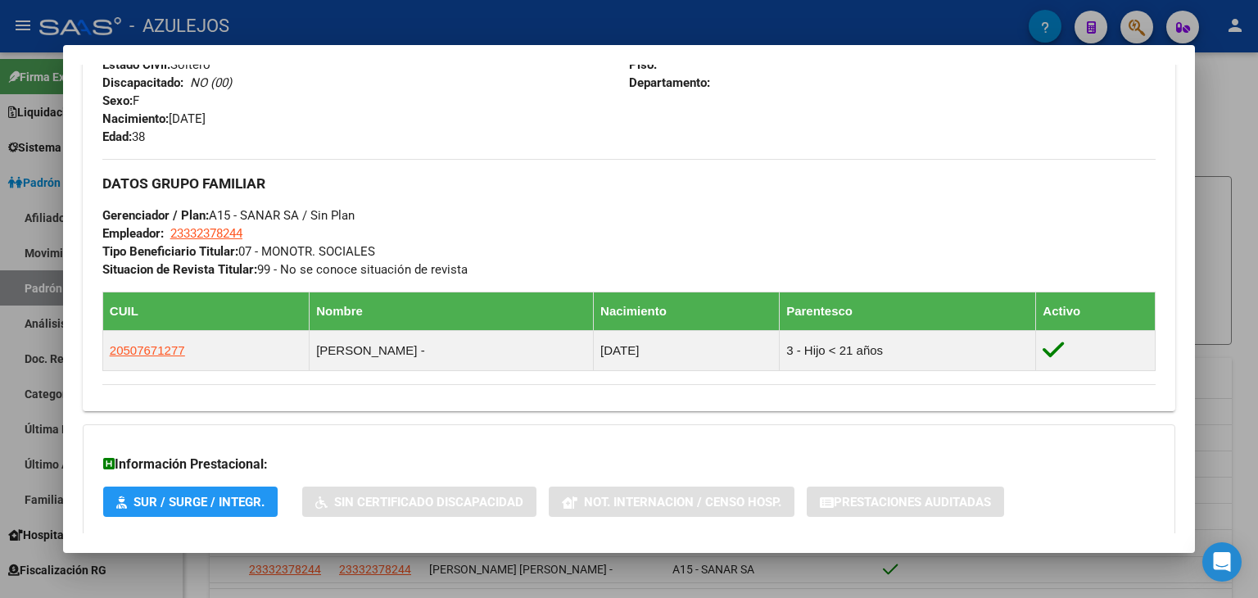
scroll to position [782, 0]
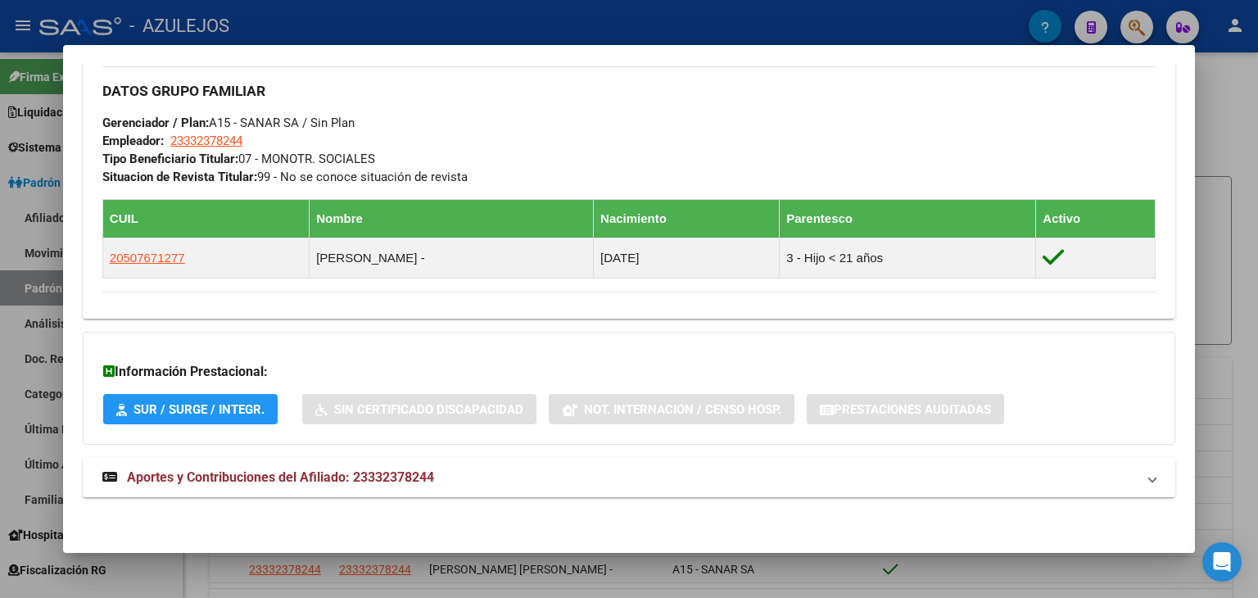
click at [197, 468] on strong "Aportes y Contribuciones del Afiliado: 23332378244" at bounding box center [268, 478] width 332 height 20
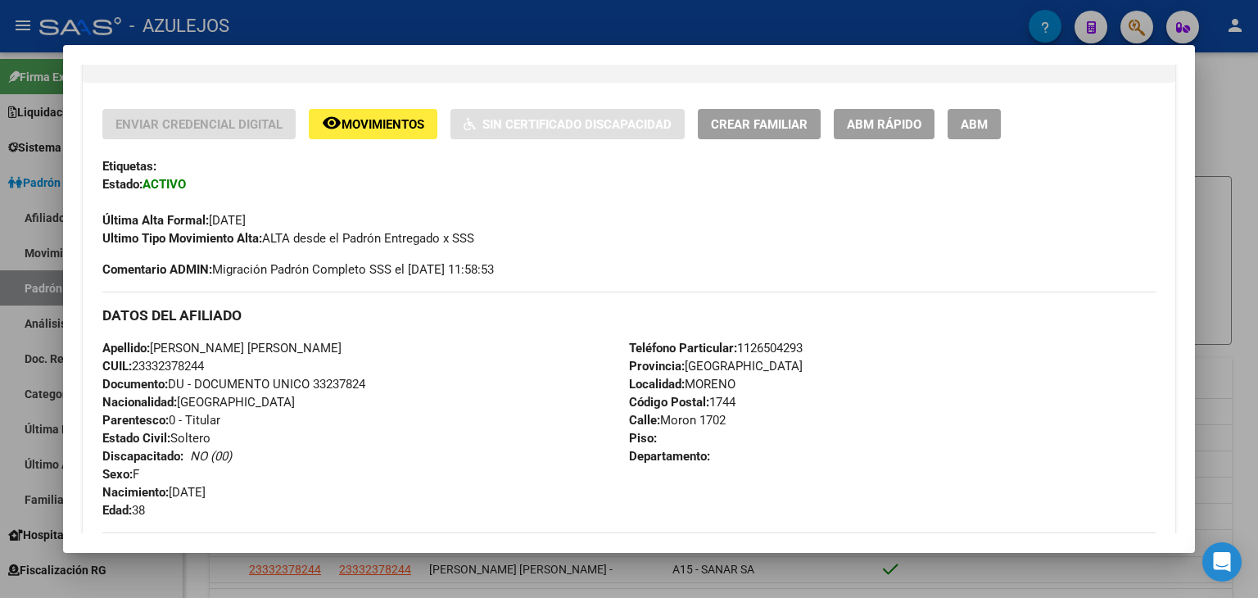
scroll to position [56, 0]
